Goal: Task Accomplishment & Management: Complete application form

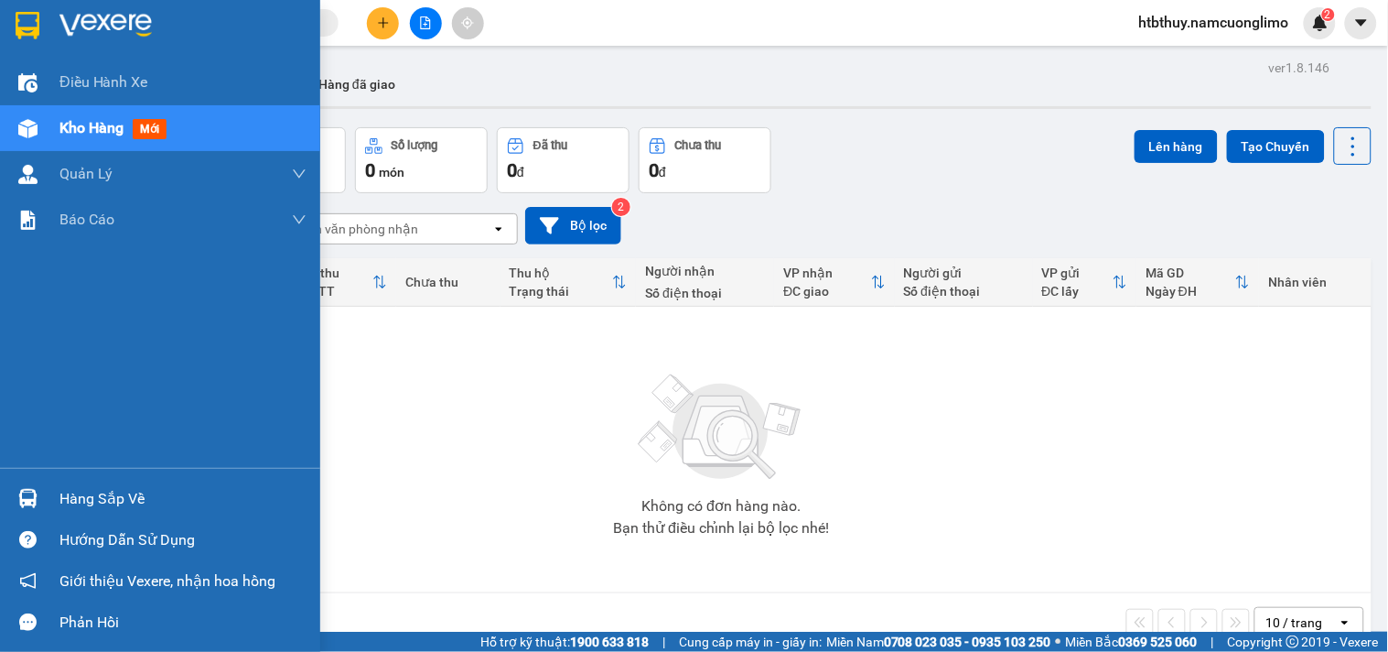
click at [43, 501] on div "Hàng sắp về" at bounding box center [160, 498] width 320 height 41
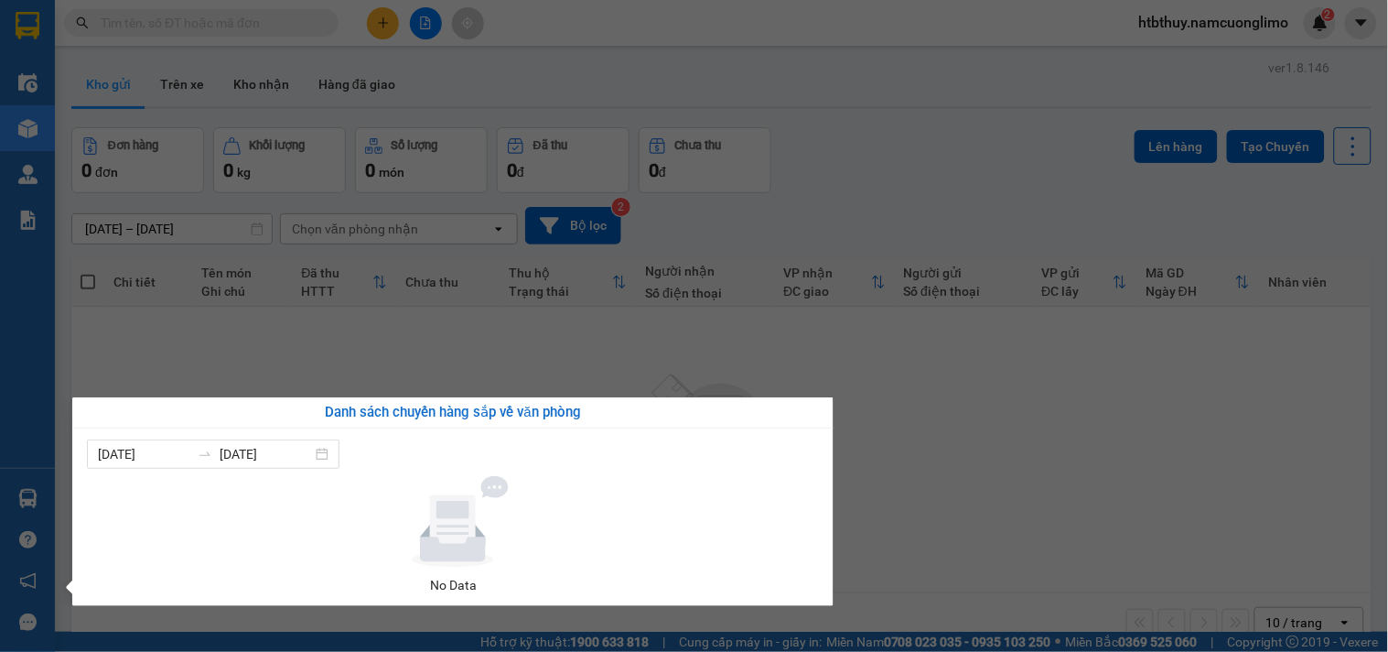
click at [958, 412] on section "Kết quả tìm kiếm ( 0 ) Bộ lọc No Data htbthuy.namcuonglimo 2 Điều hành xe Kho h…" at bounding box center [694, 326] width 1388 height 652
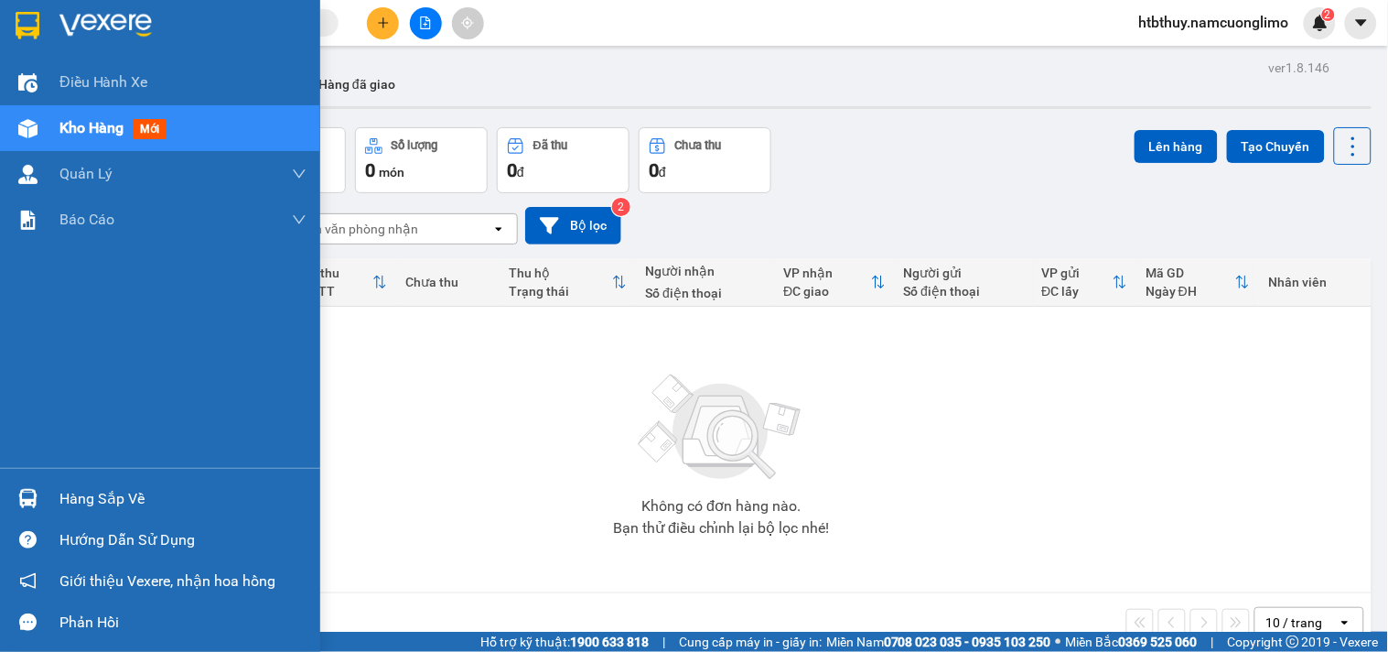
click at [35, 497] on img at bounding box center [27, 498] width 19 height 19
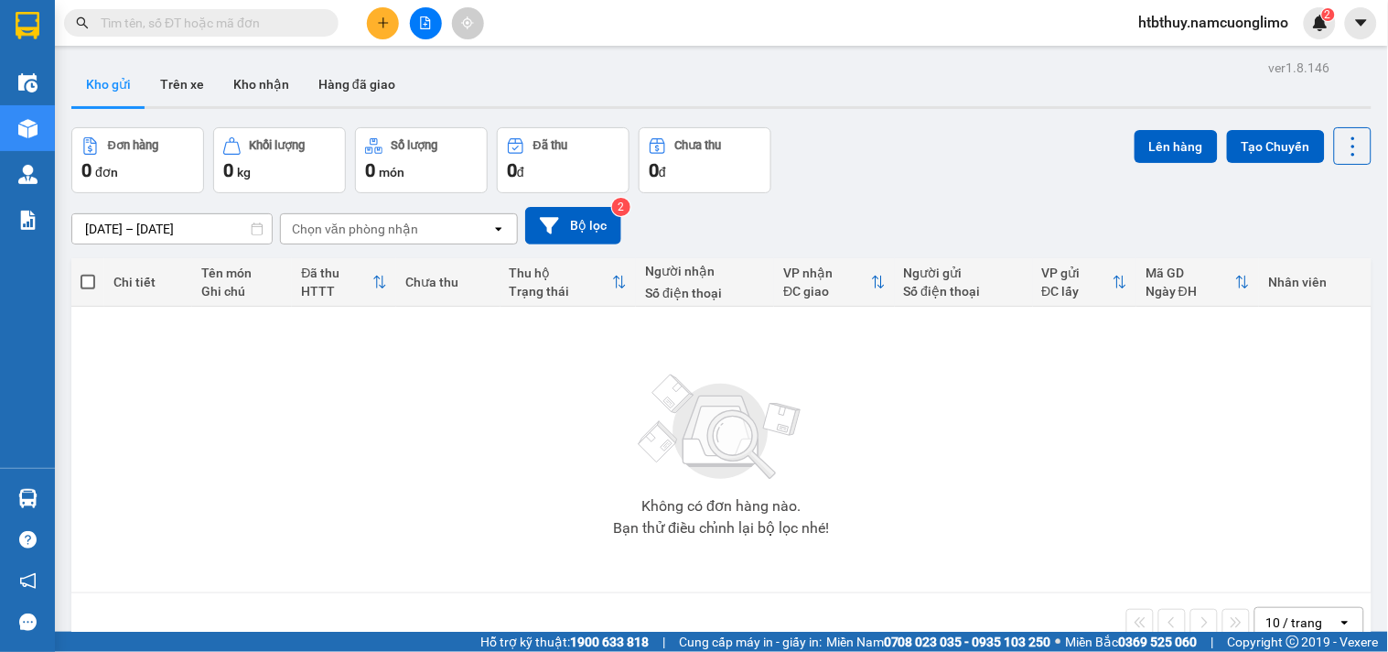
click at [956, 497] on section "Kết quả tìm kiếm ( 0 ) Bộ lọc No Data htbthuy.namcuonglimo 2 Điều hành xe Kho h…" at bounding box center [694, 326] width 1388 height 652
click at [382, 19] on icon "plus" at bounding box center [383, 22] width 13 height 13
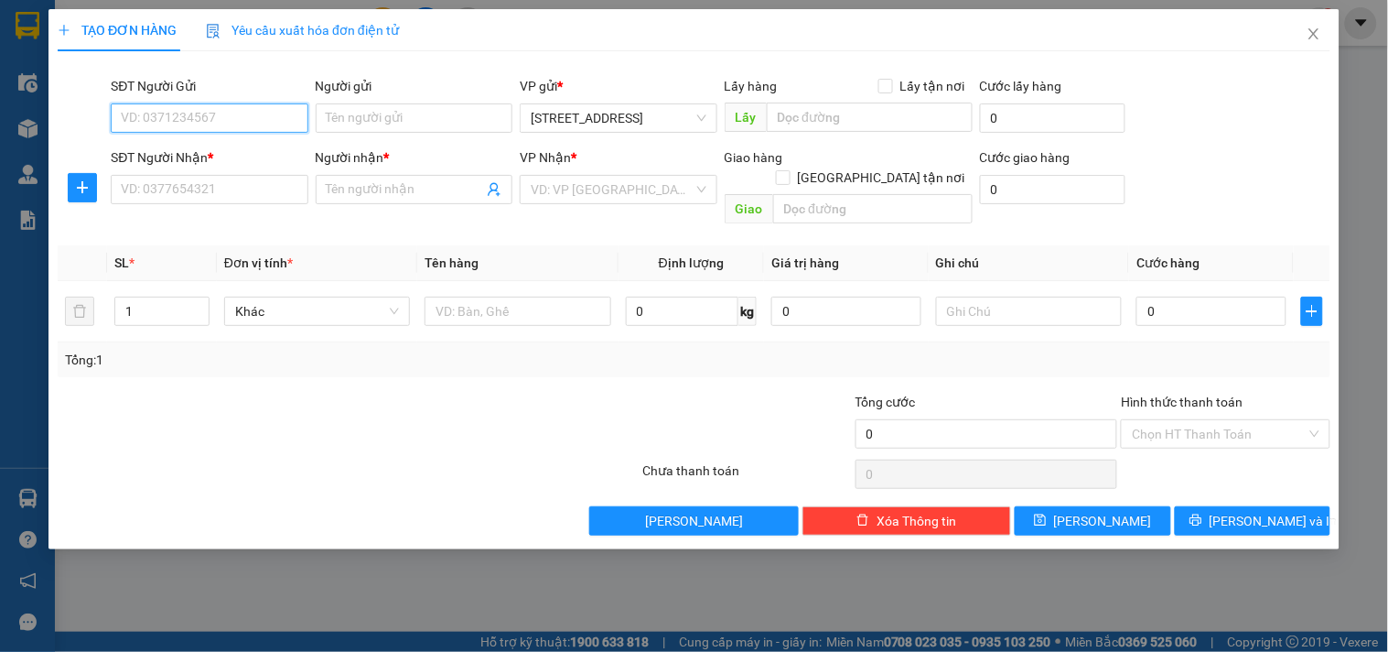
click at [205, 117] on input "SĐT Người Gửi" at bounding box center [209, 117] width 197 height 29
type input "0989338593"
click at [226, 156] on div "0989338593 - TÙNG" at bounding box center [210, 155] width 176 height 20
type input "TÙNG"
type input "0989338593"
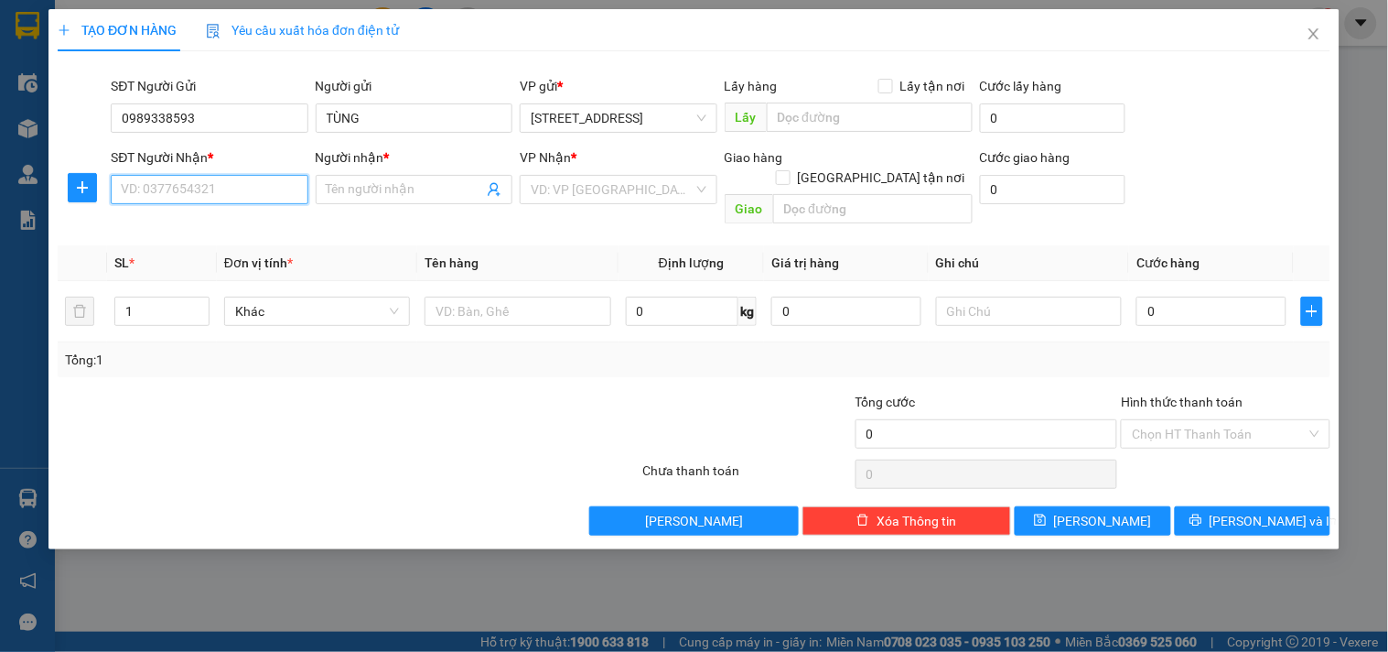
click at [235, 189] on input "SĐT Người Nhận *" at bounding box center [209, 189] width 197 height 29
type input "0949636162"
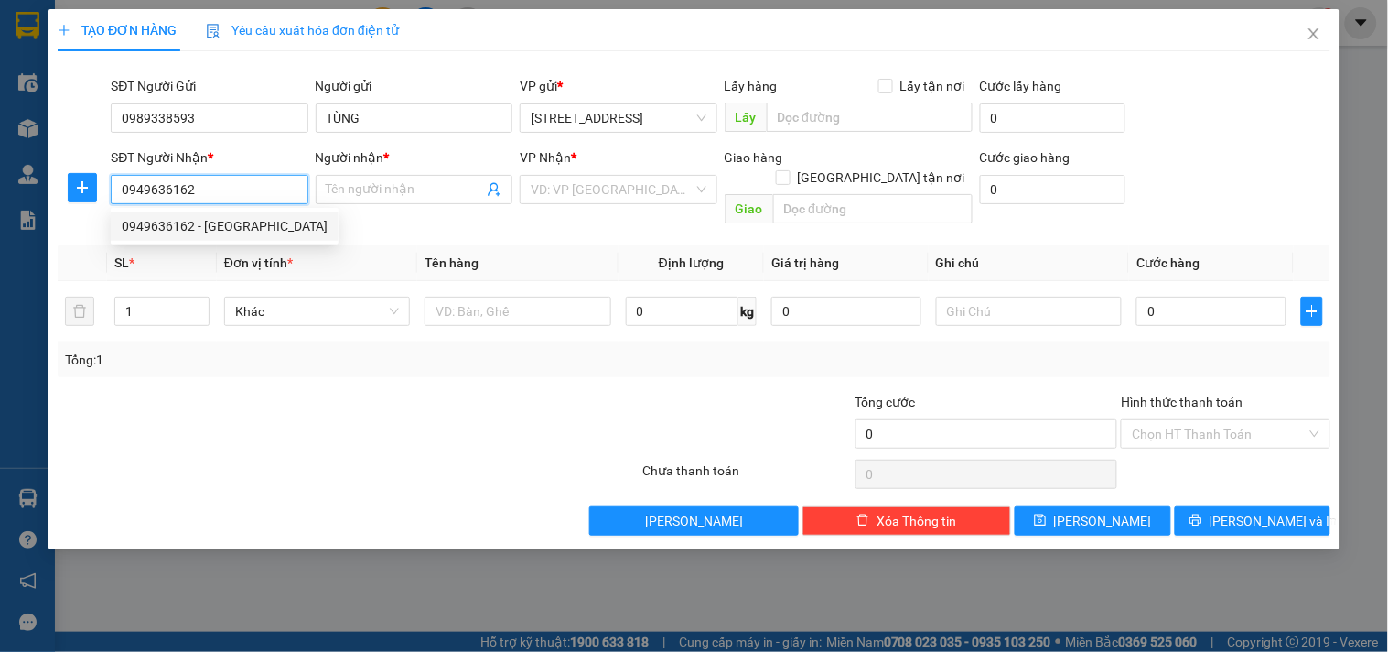
click at [251, 222] on div "0949636162 - HOÀNG ANH" at bounding box center [225, 226] width 206 height 20
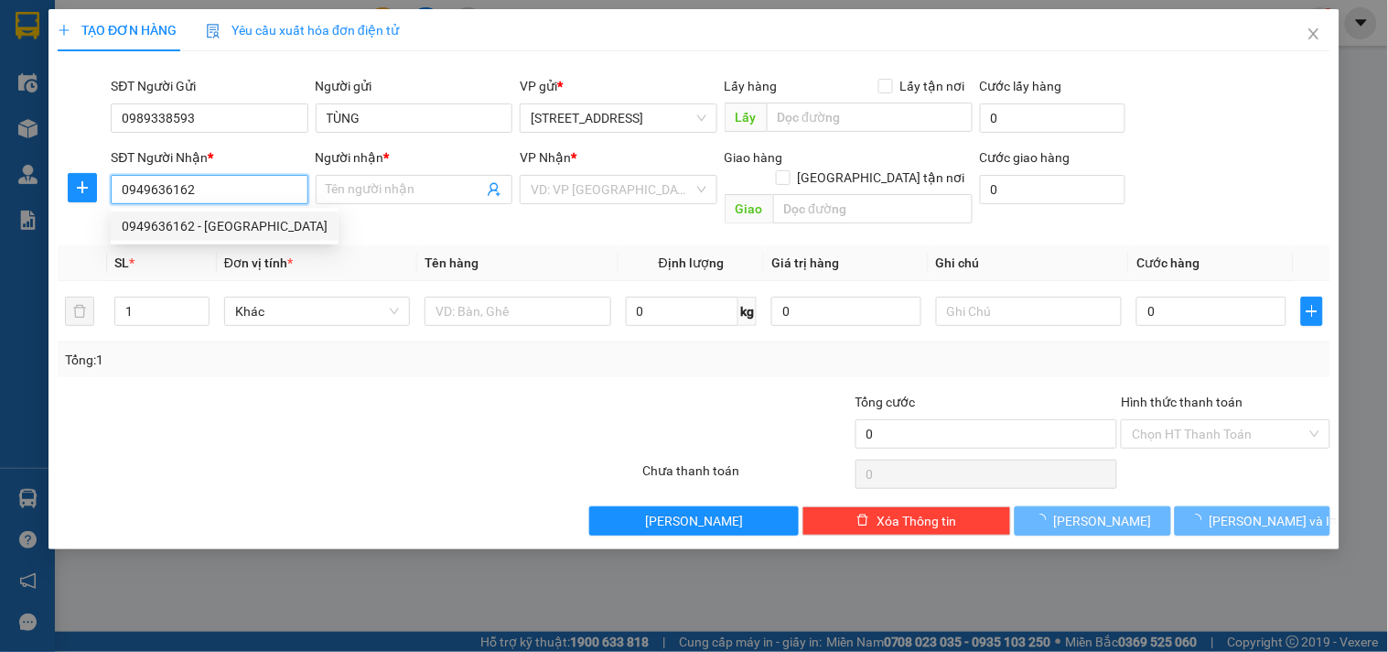
type input "HOÀNG ANH"
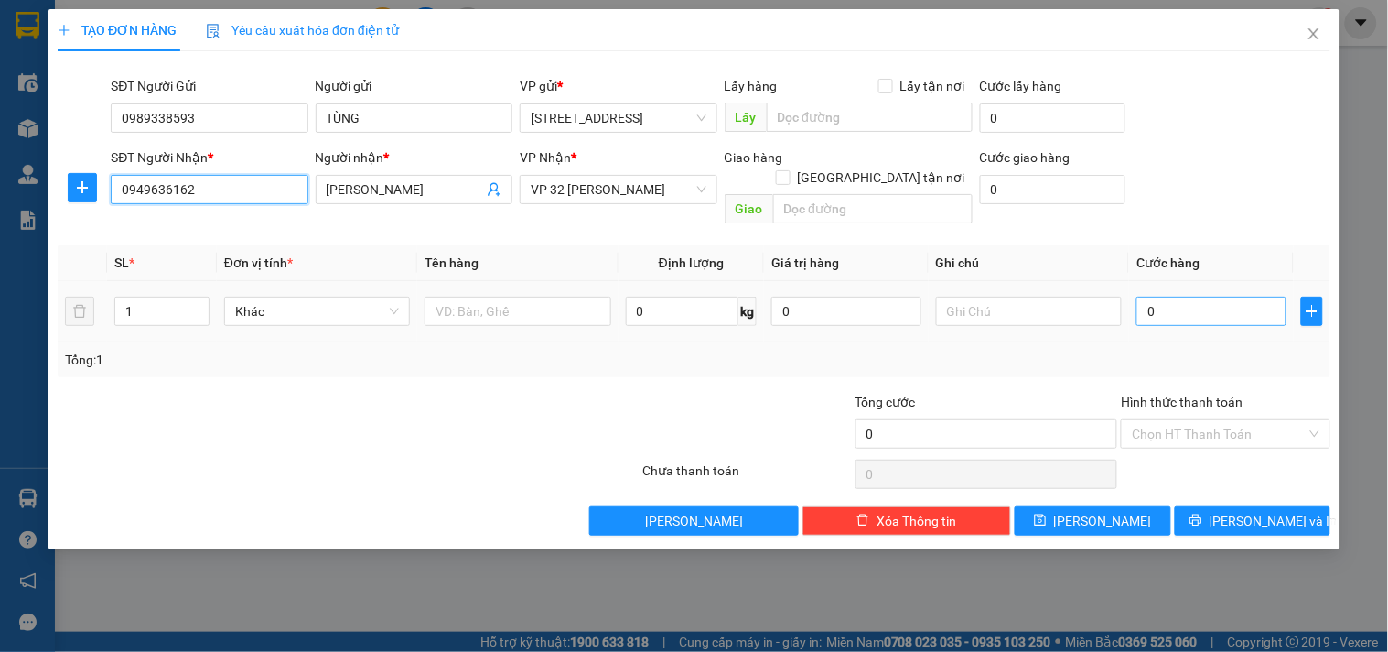
type input "0949636162"
click at [1247, 297] on input "0" at bounding box center [1212, 311] width 150 height 29
type input "3"
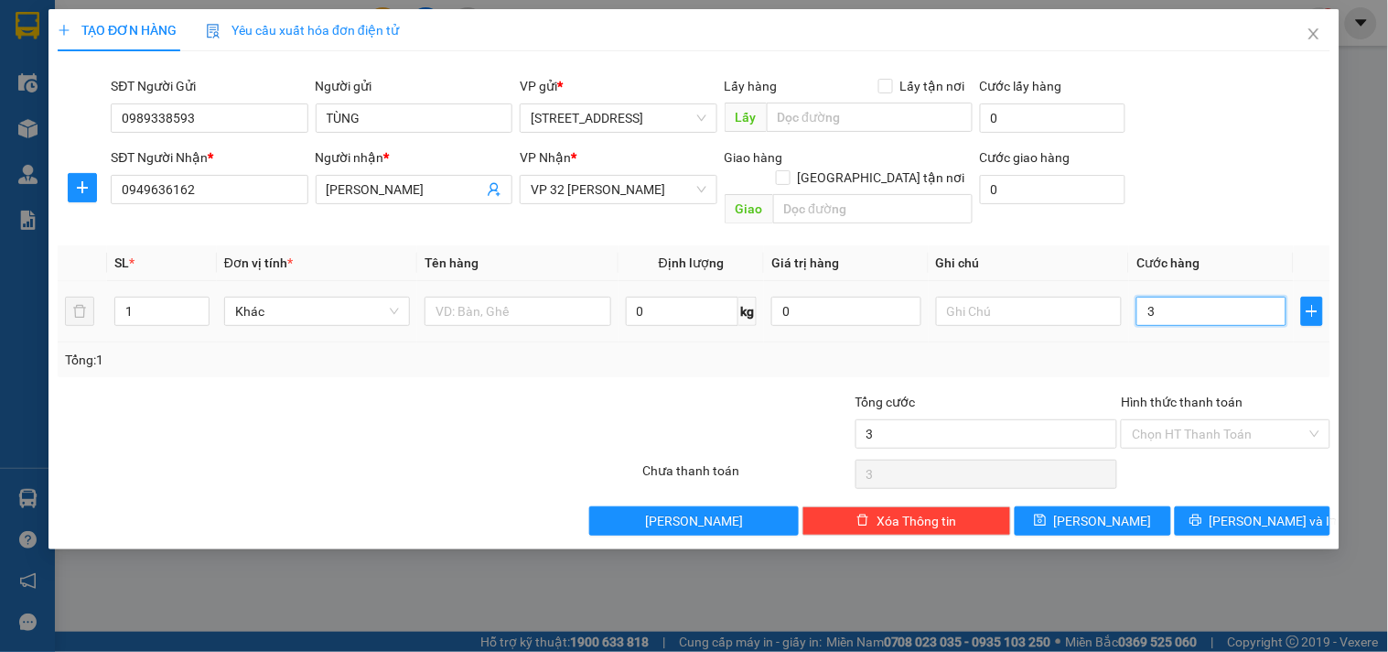
type input "30"
type input "30.000"
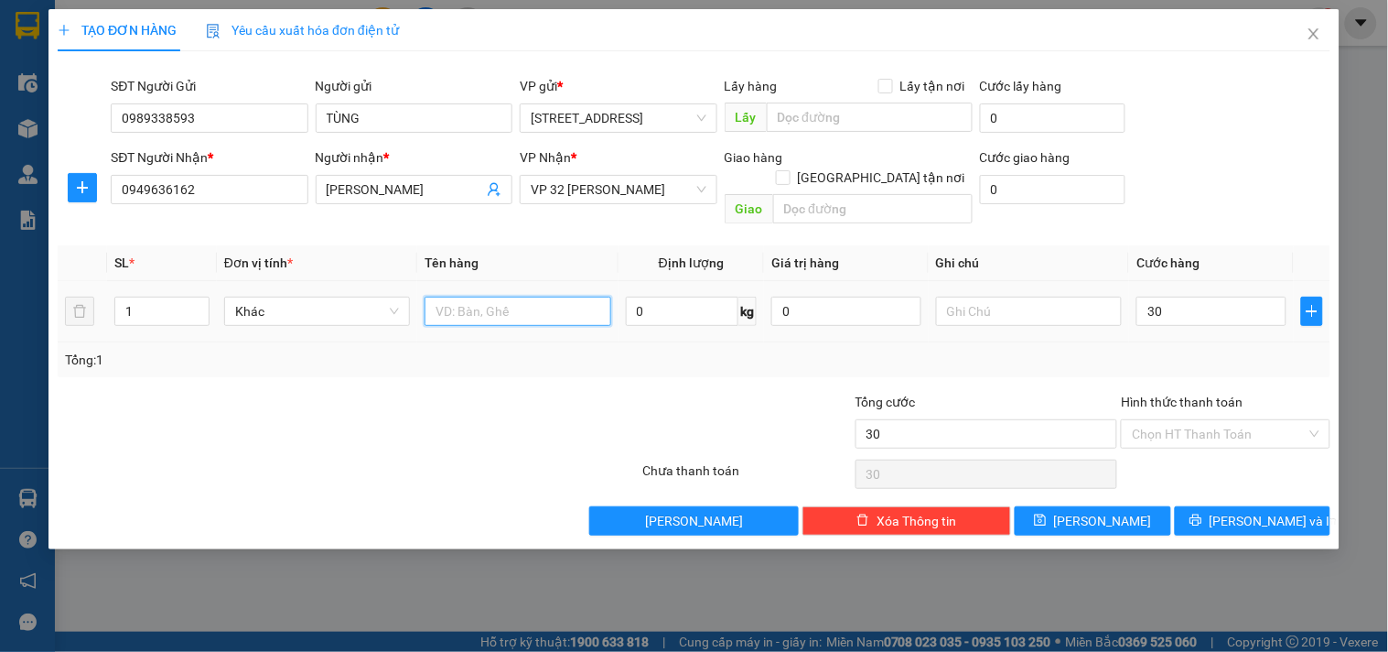
type input "30.000"
click at [480, 297] on input "text" at bounding box center [518, 311] width 186 height 29
type input "GẬY GÔN"
click at [1224, 420] on input "Hình thức thanh toán" at bounding box center [1219, 433] width 174 height 27
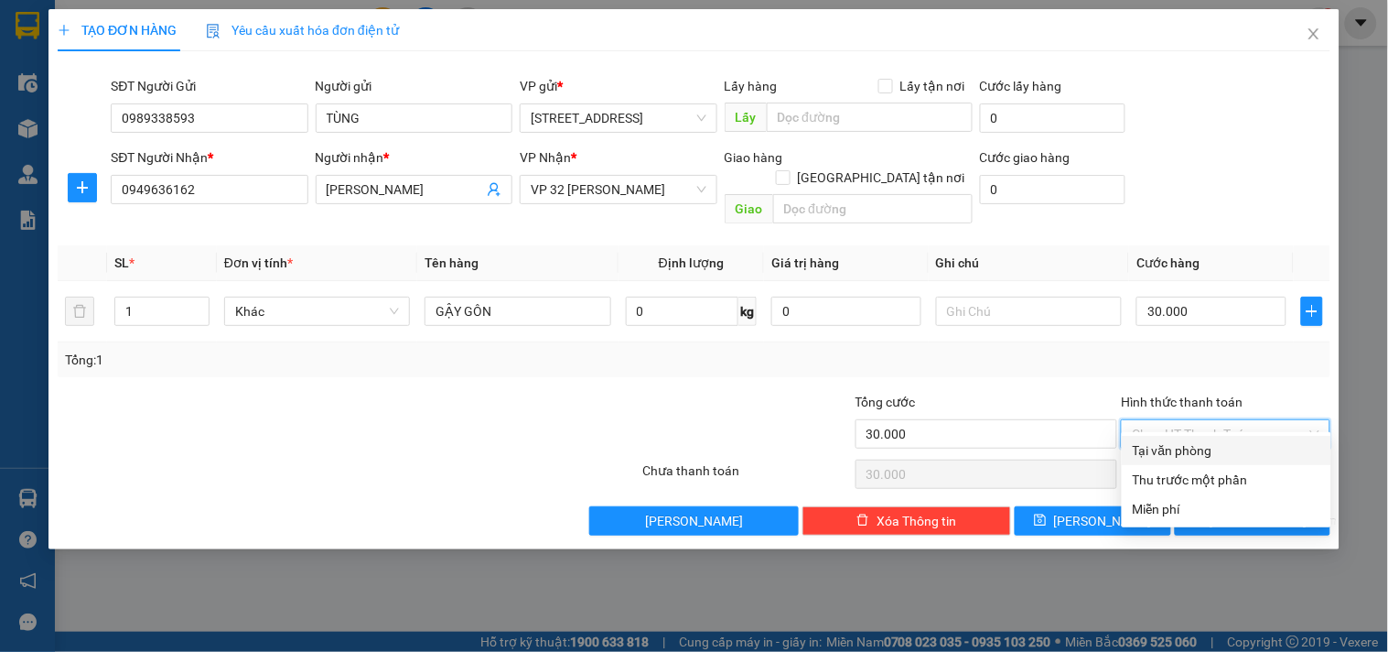
click at [1191, 443] on div "Tại văn phòng" at bounding box center [1227, 450] width 188 height 20
type input "0"
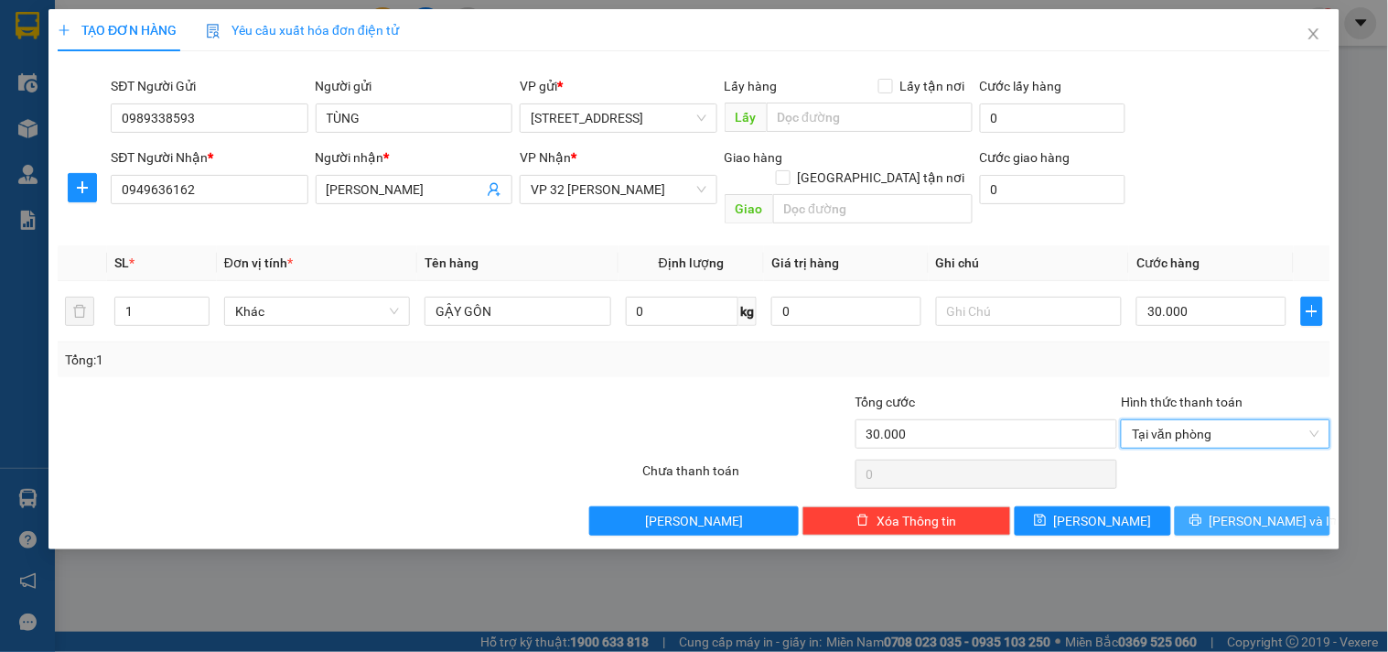
click at [1266, 511] on span "Lưu và In" at bounding box center [1274, 521] width 128 height 20
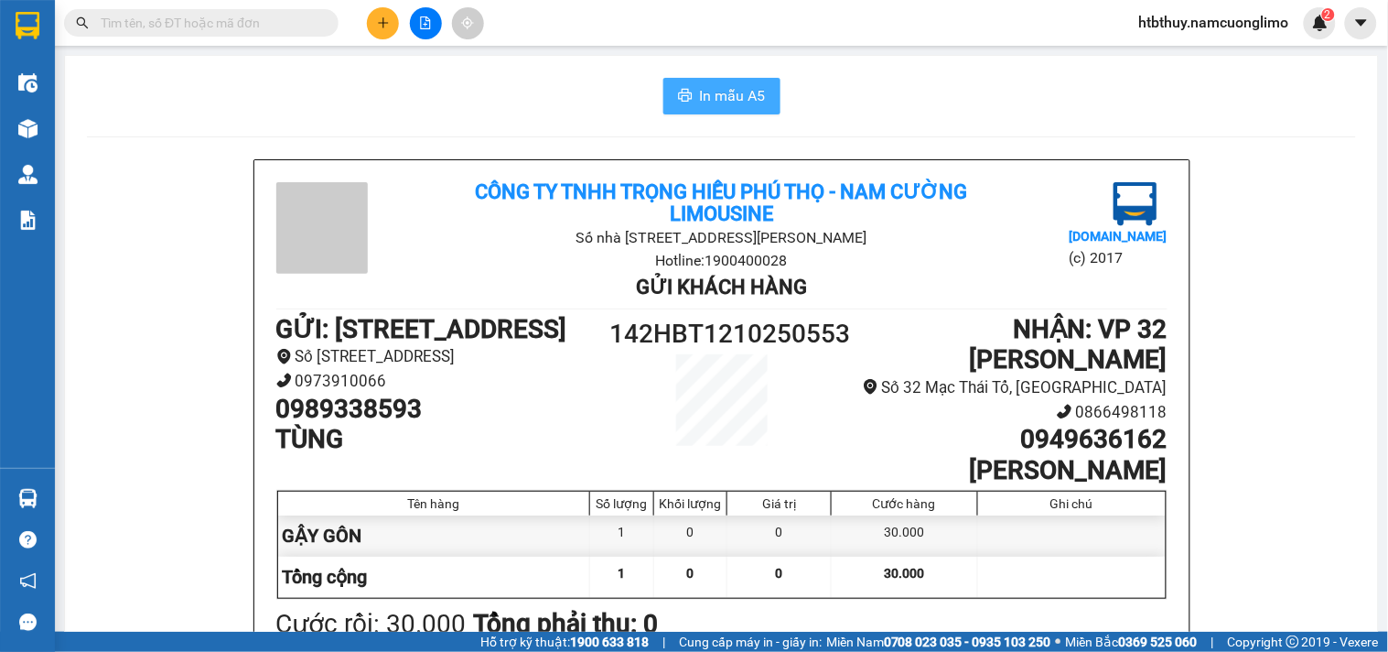
click at [714, 92] on span "In mẫu A5" at bounding box center [733, 95] width 66 height 23
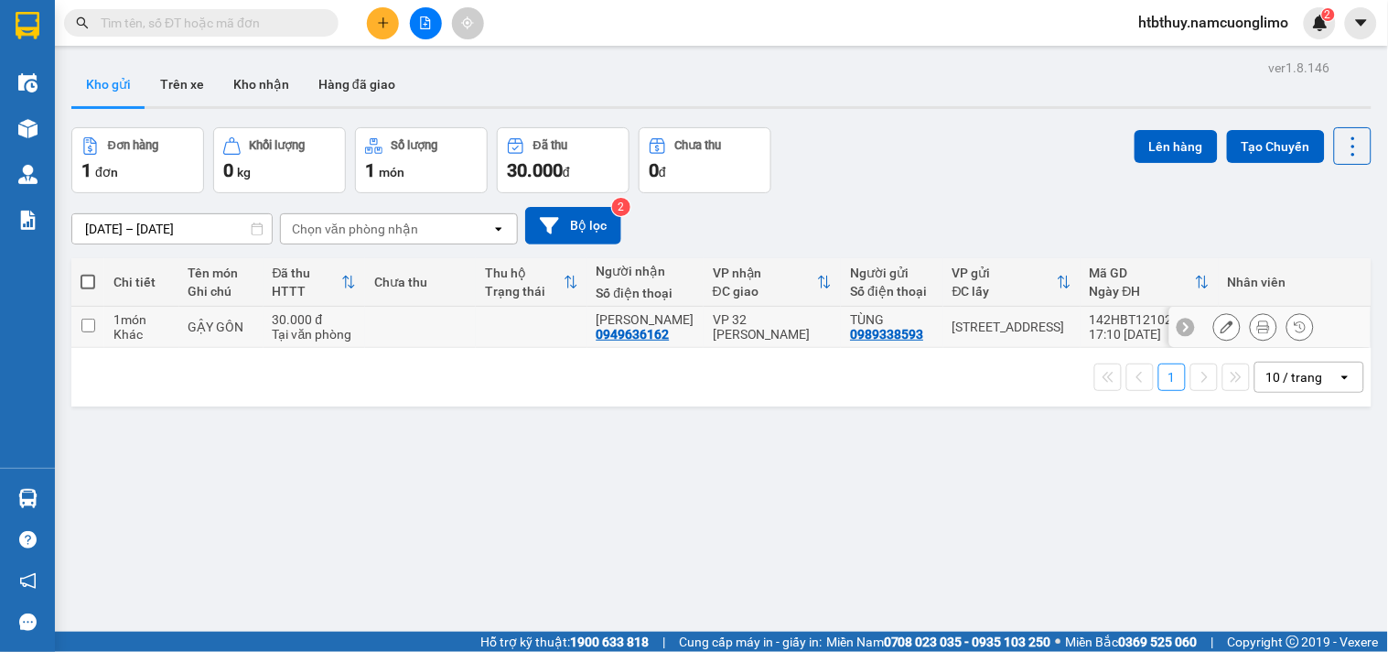
drag, startPoint x: 87, startPoint y: 326, endPoint x: 129, endPoint y: 325, distance: 42.1
click at [89, 325] on input "checkbox" at bounding box center [88, 325] width 14 height 14
checkbox input "true"
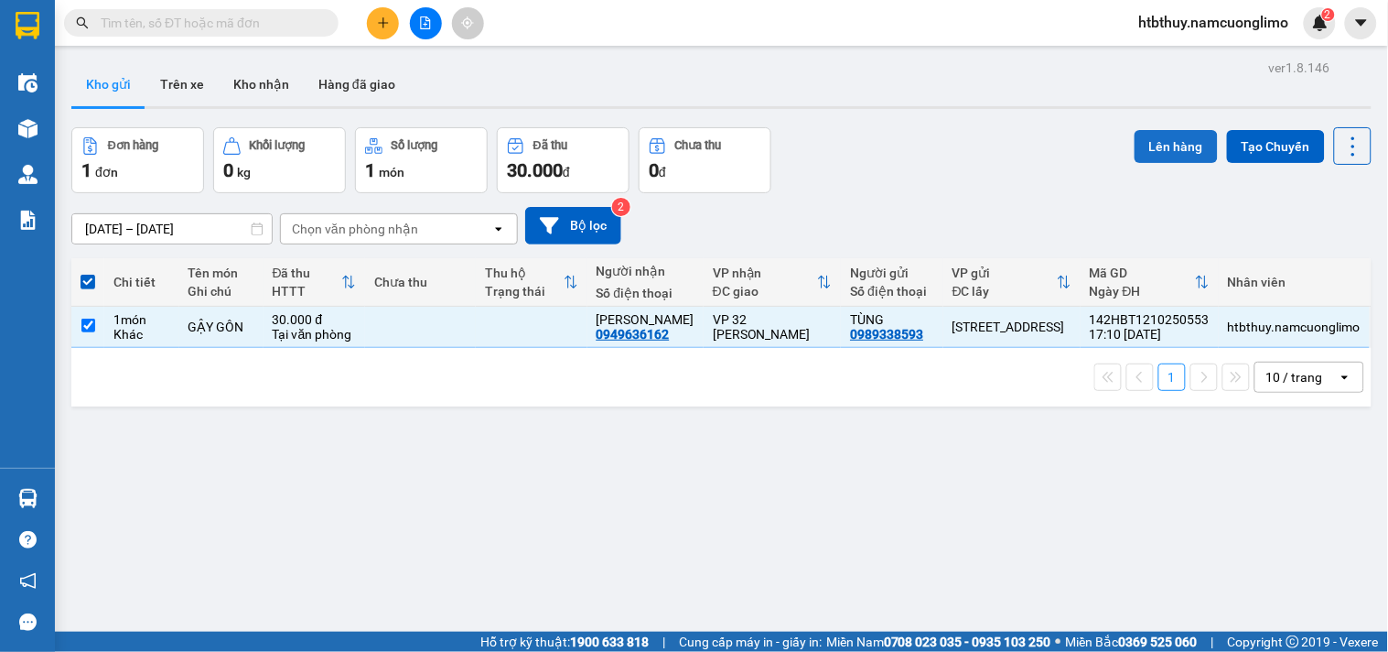
click at [1160, 146] on button "Lên hàng" at bounding box center [1176, 146] width 83 height 33
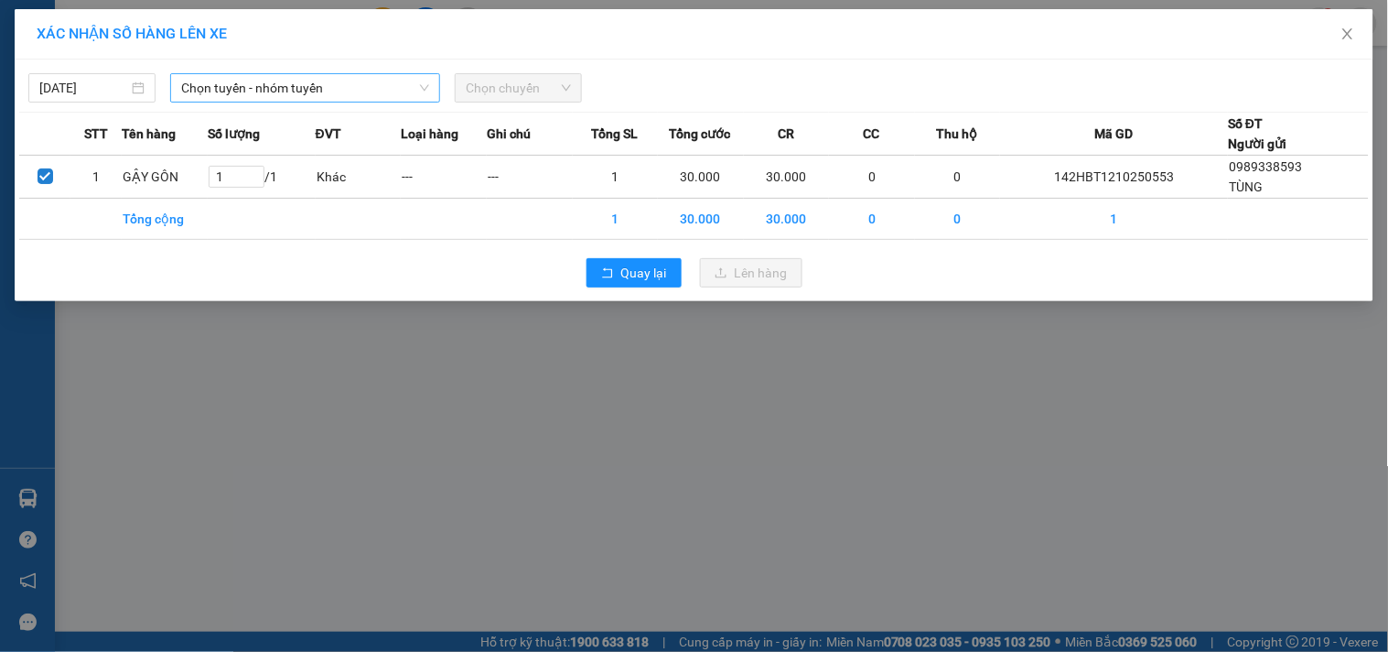
click at [358, 92] on span "Chọn tuyến - nhóm tuyến" at bounding box center [305, 87] width 248 height 27
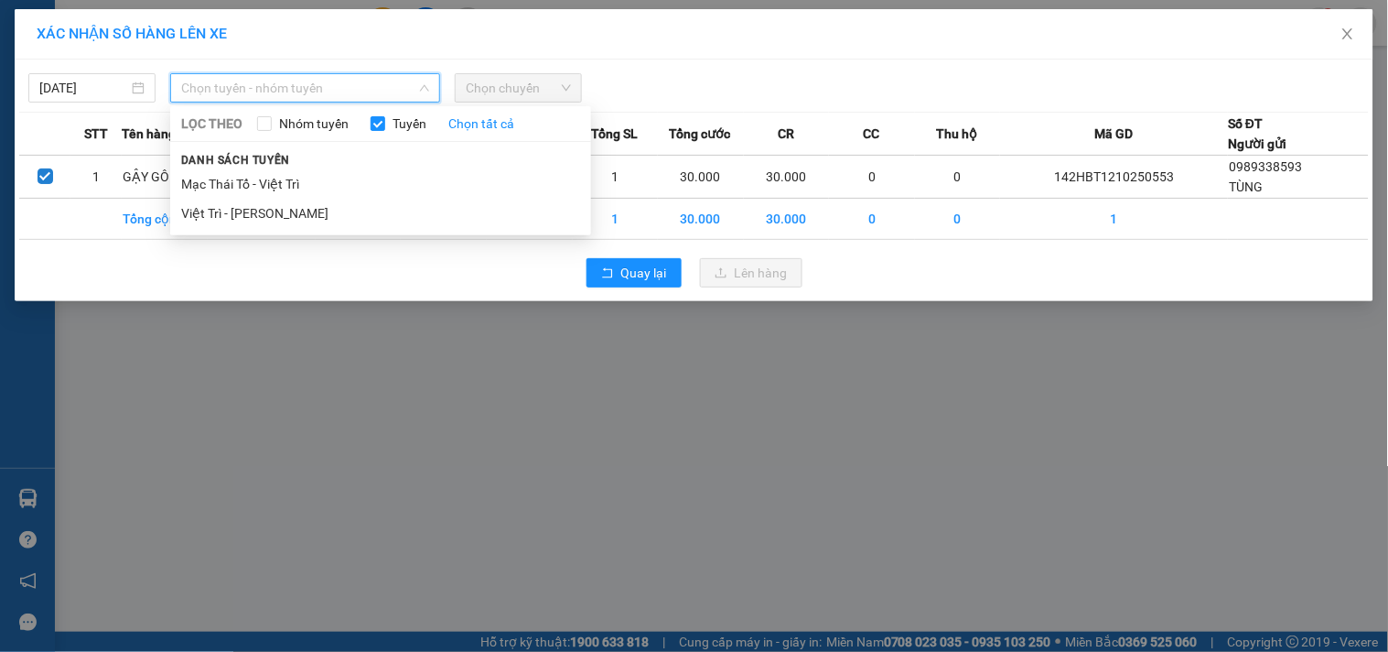
click at [334, 209] on li "Việt Trì - Mạc Thái Tổ" at bounding box center [380, 213] width 421 height 29
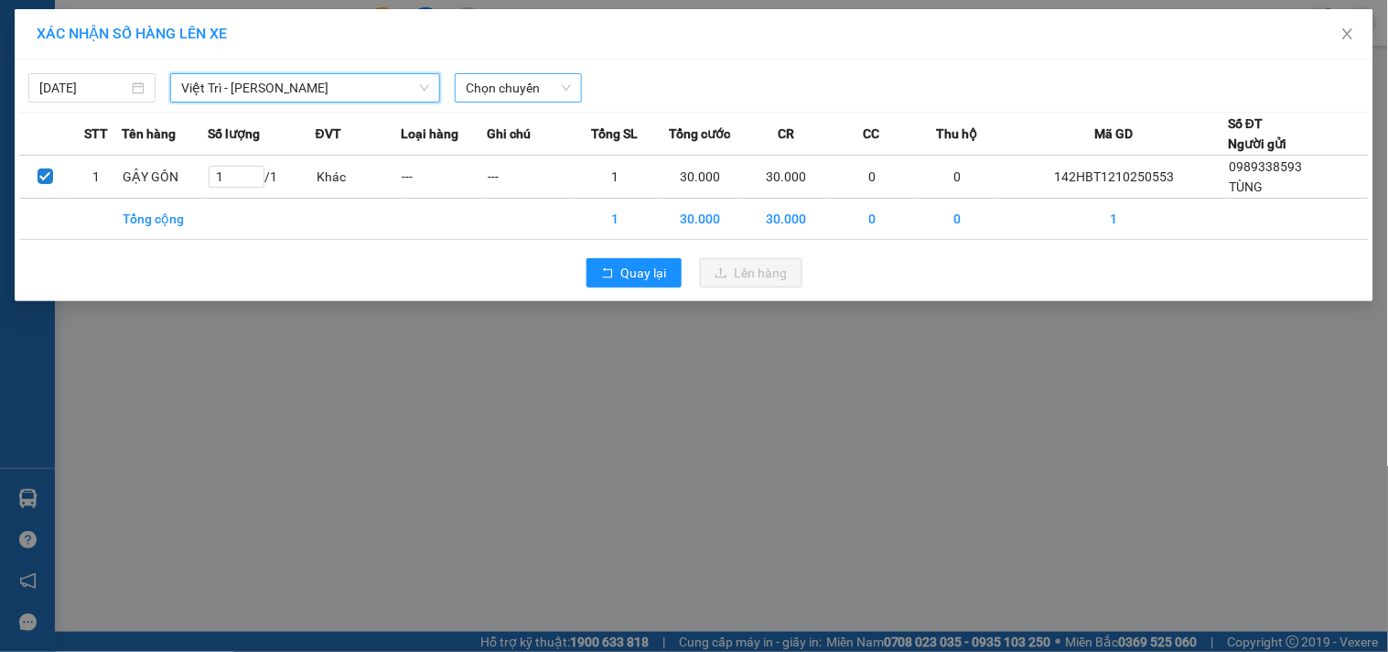
click at [532, 77] on span "Chọn chuyến" at bounding box center [518, 87] width 105 height 27
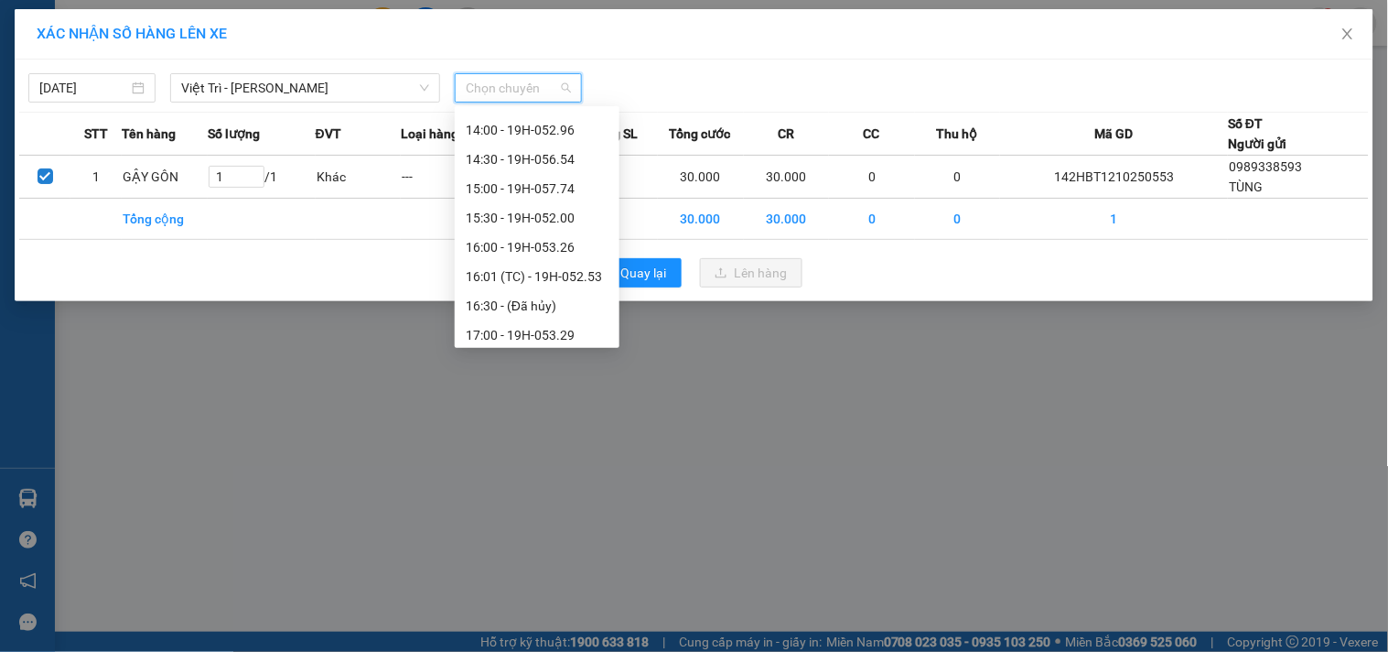
scroll to position [813, 0]
click at [561, 192] on div "17:32 (TC) - 19H-056.40" at bounding box center [537, 190] width 143 height 20
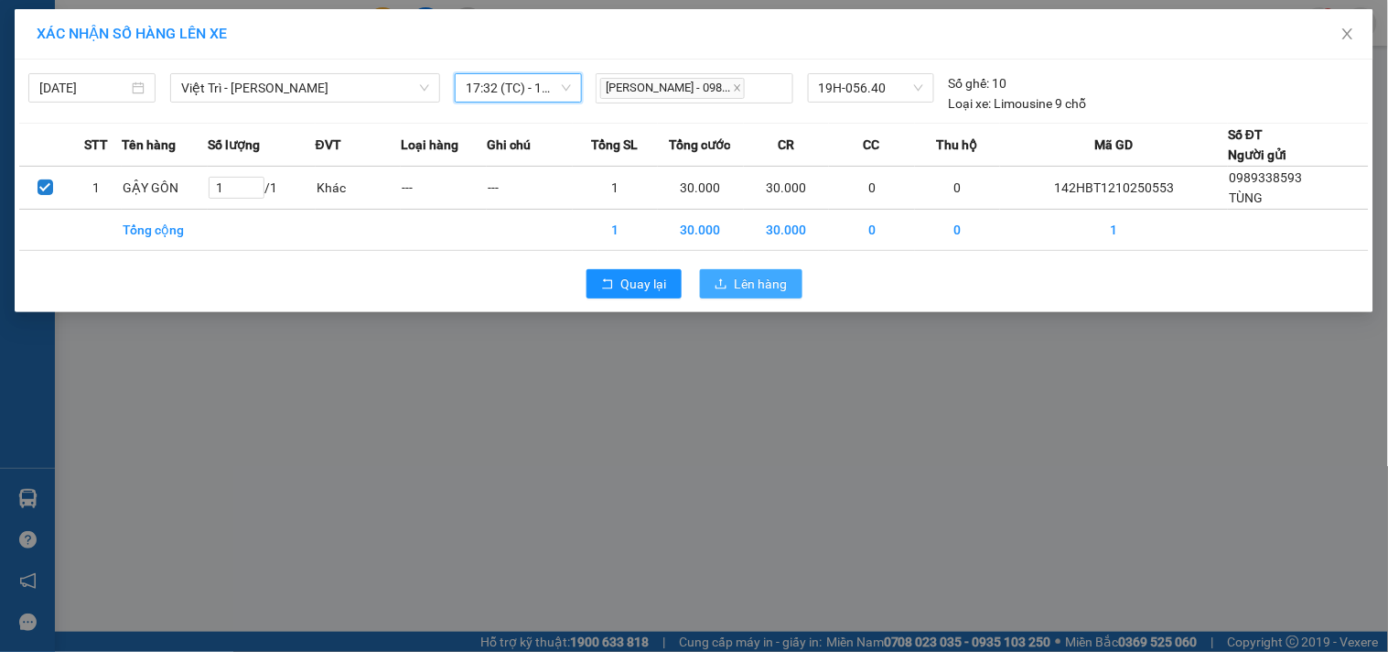
click at [762, 278] on span "Lên hàng" at bounding box center [761, 284] width 53 height 20
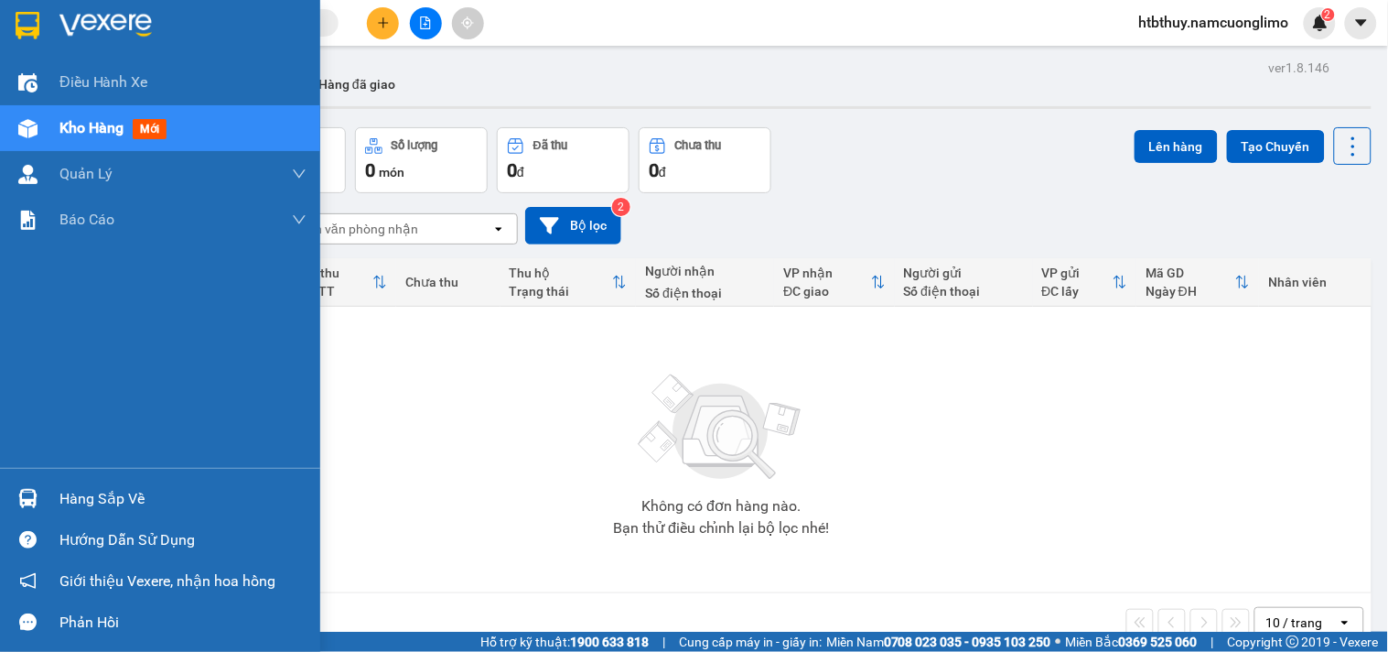
click at [77, 489] on div "Hàng sắp về" at bounding box center [182, 498] width 247 height 27
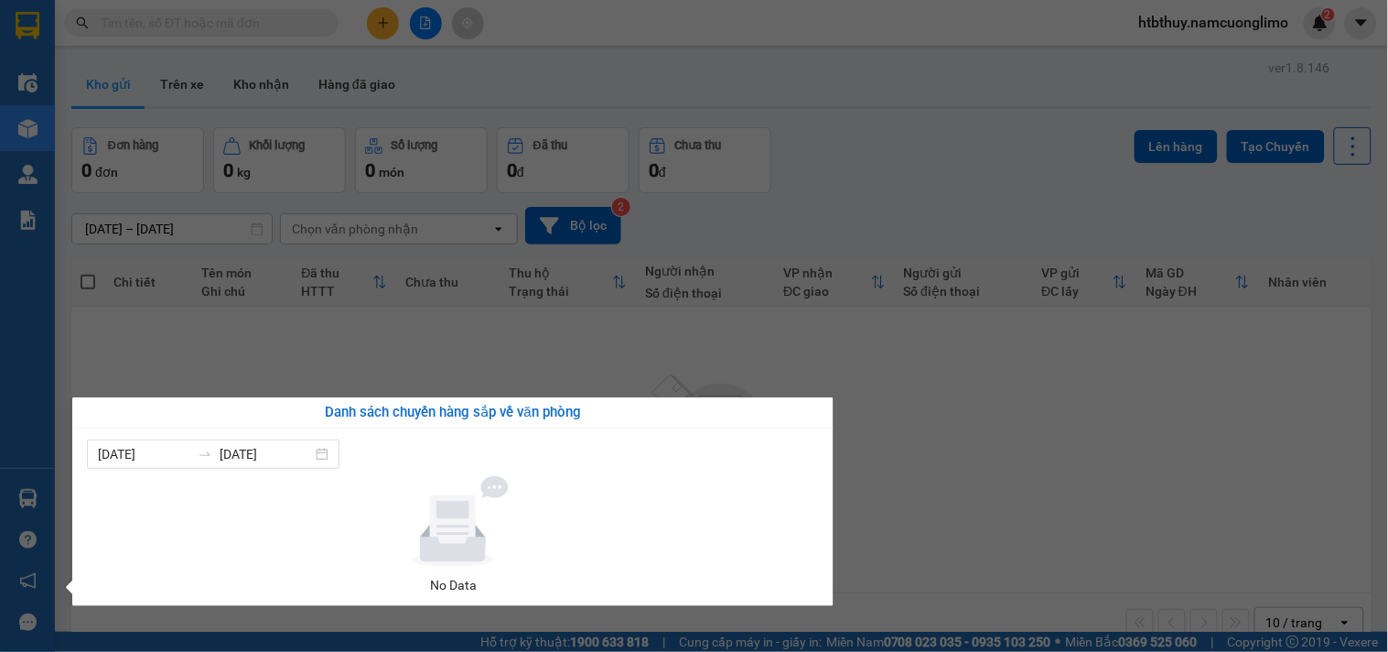
click at [1078, 460] on section "Kết quả tìm kiếm ( 0 ) Bộ lọc No Data htbthuy.namcuonglimo 2 Điều hành xe Kho h…" at bounding box center [694, 326] width 1388 height 652
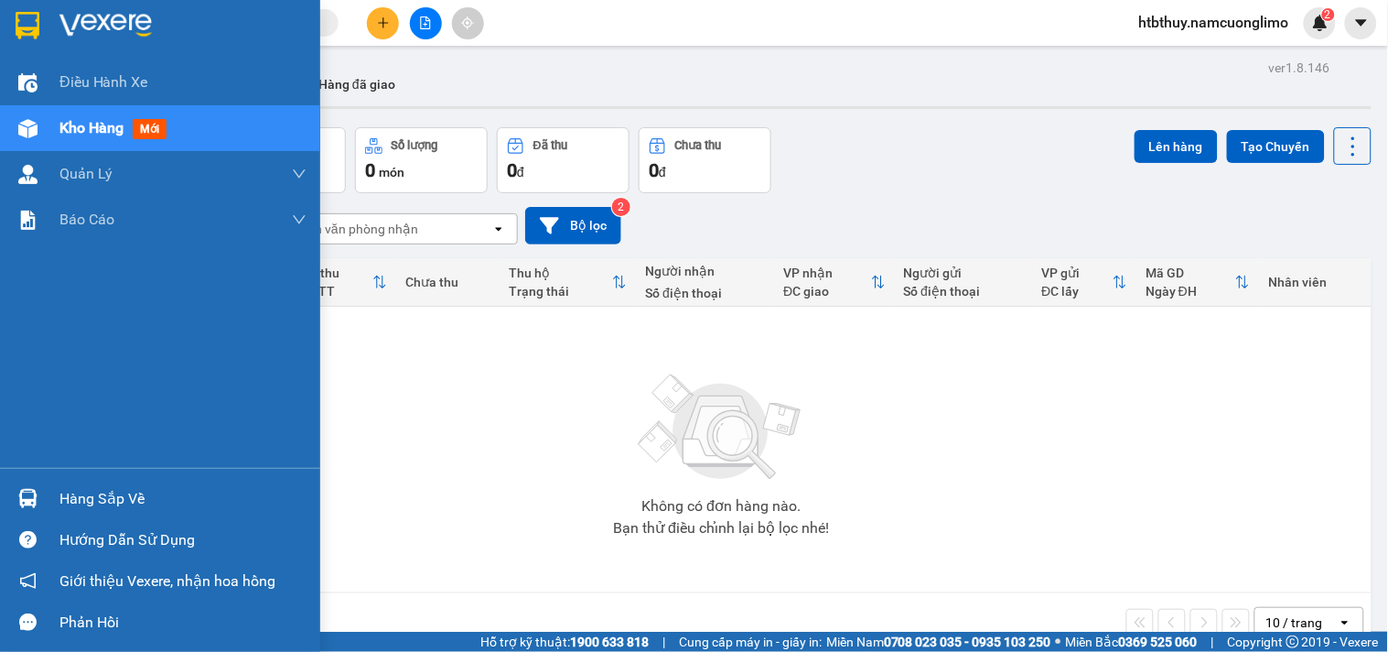
drag, startPoint x: 49, startPoint y: 490, endPoint x: 69, endPoint y: 491, distance: 20.2
click at [49, 490] on div "Hàng sắp về" at bounding box center [160, 498] width 320 height 41
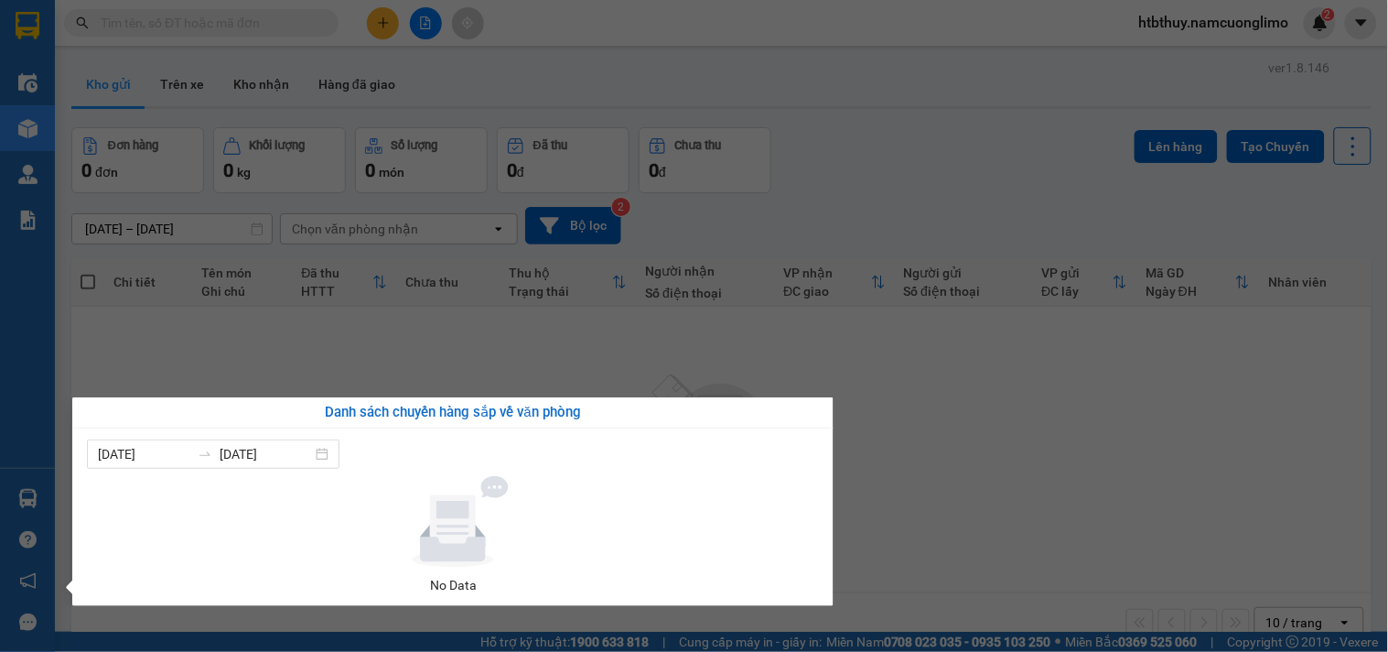
drag, startPoint x: 1022, startPoint y: 436, endPoint x: 534, endPoint y: 135, distance: 573.6
click at [1000, 414] on section "Kết quả tìm kiếm ( 0 ) Bộ lọc No Data htbthuy.namcuonglimo 2 Điều hành xe Kho h…" at bounding box center [694, 326] width 1388 height 652
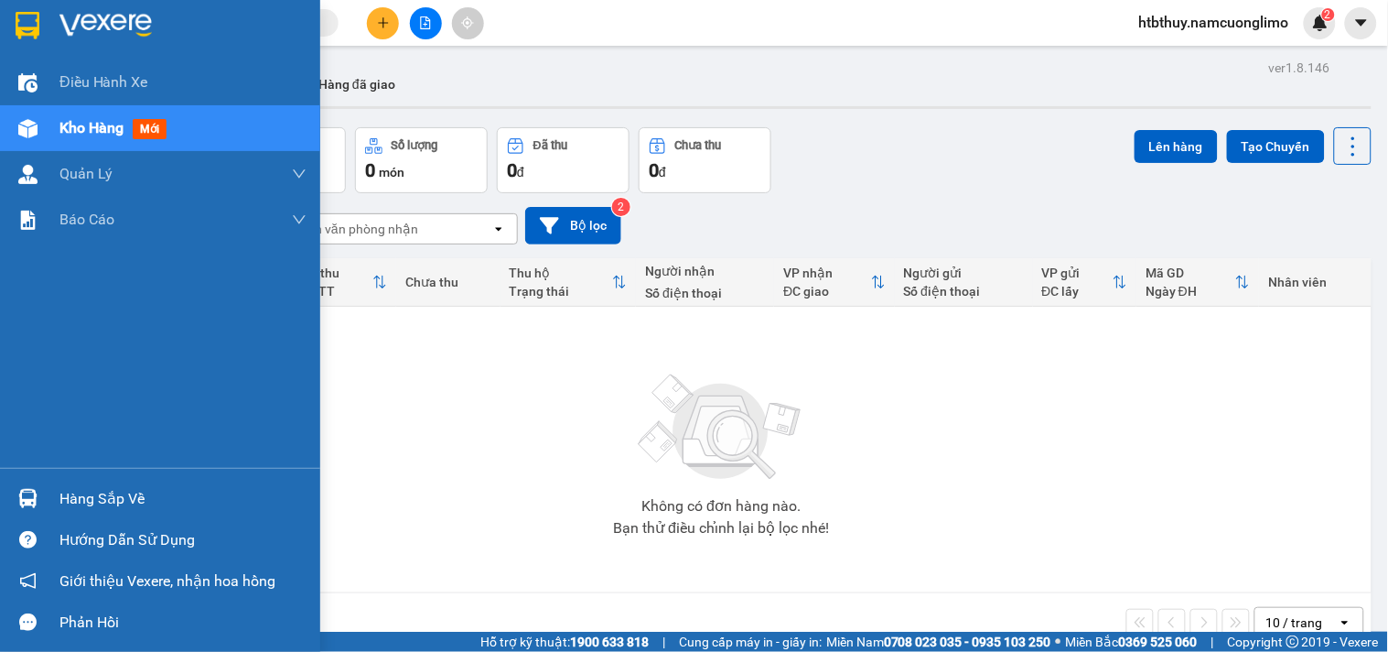
click at [29, 490] on img at bounding box center [27, 498] width 19 height 19
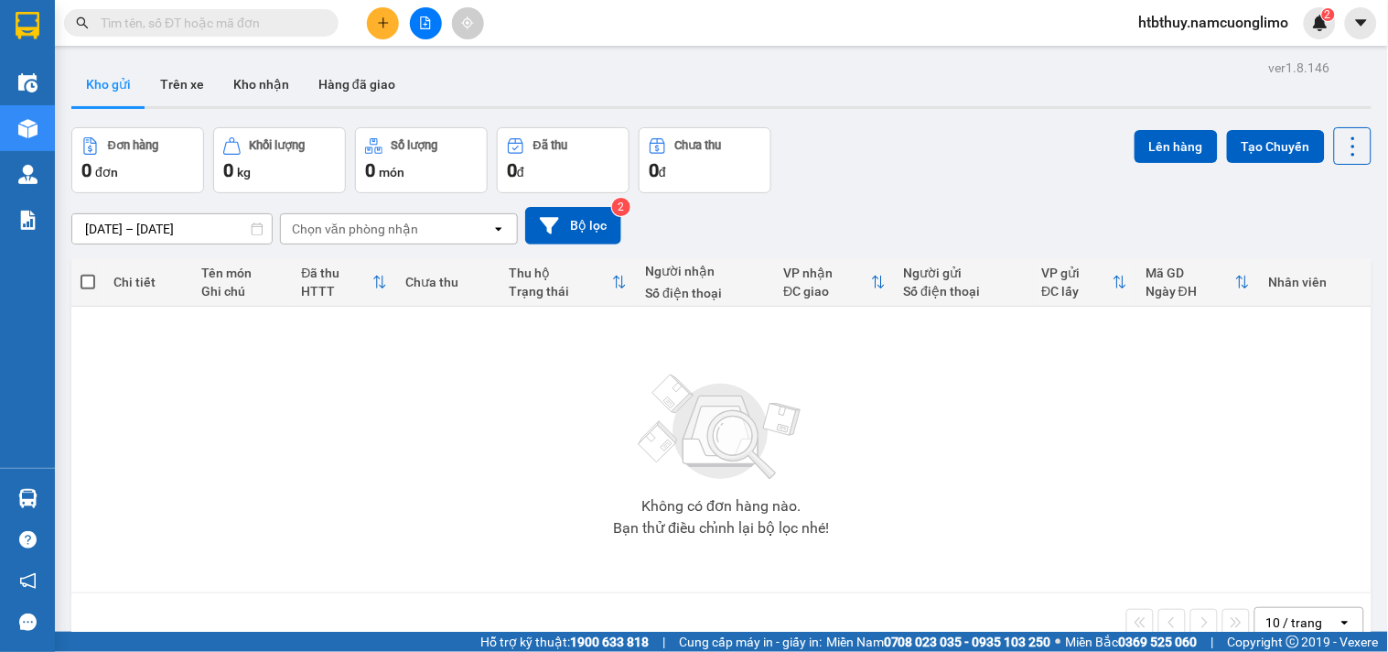
click at [1027, 496] on section "Kết quả tìm kiếm ( 0 ) Bộ lọc No Data htbthuy.namcuonglimo 2 Điều hành xe Kho h…" at bounding box center [694, 326] width 1388 height 652
click at [1166, 20] on span "htbthuy.namcuonglimo" at bounding box center [1214, 22] width 179 height 23
click at [1155, 59] on span "Đăng xuất" at bounding box center [1222, 57] width 145 height 20
